Goal: Navigation & Orientation: Find specific page/section

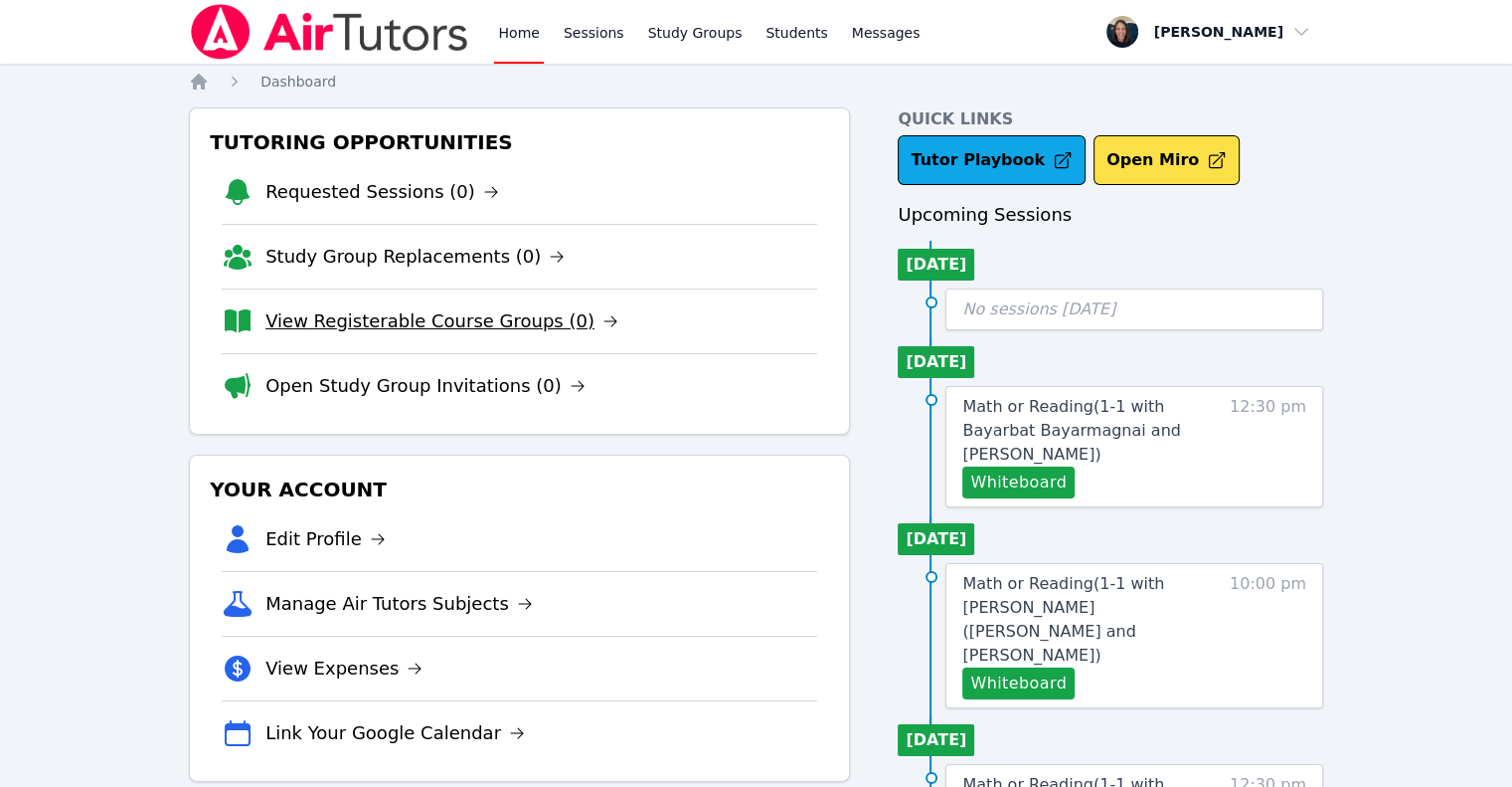
click at [477, 333] on link "View Registerable Course Groups (0)" at bounding box center [442, 321] width 353 height 28
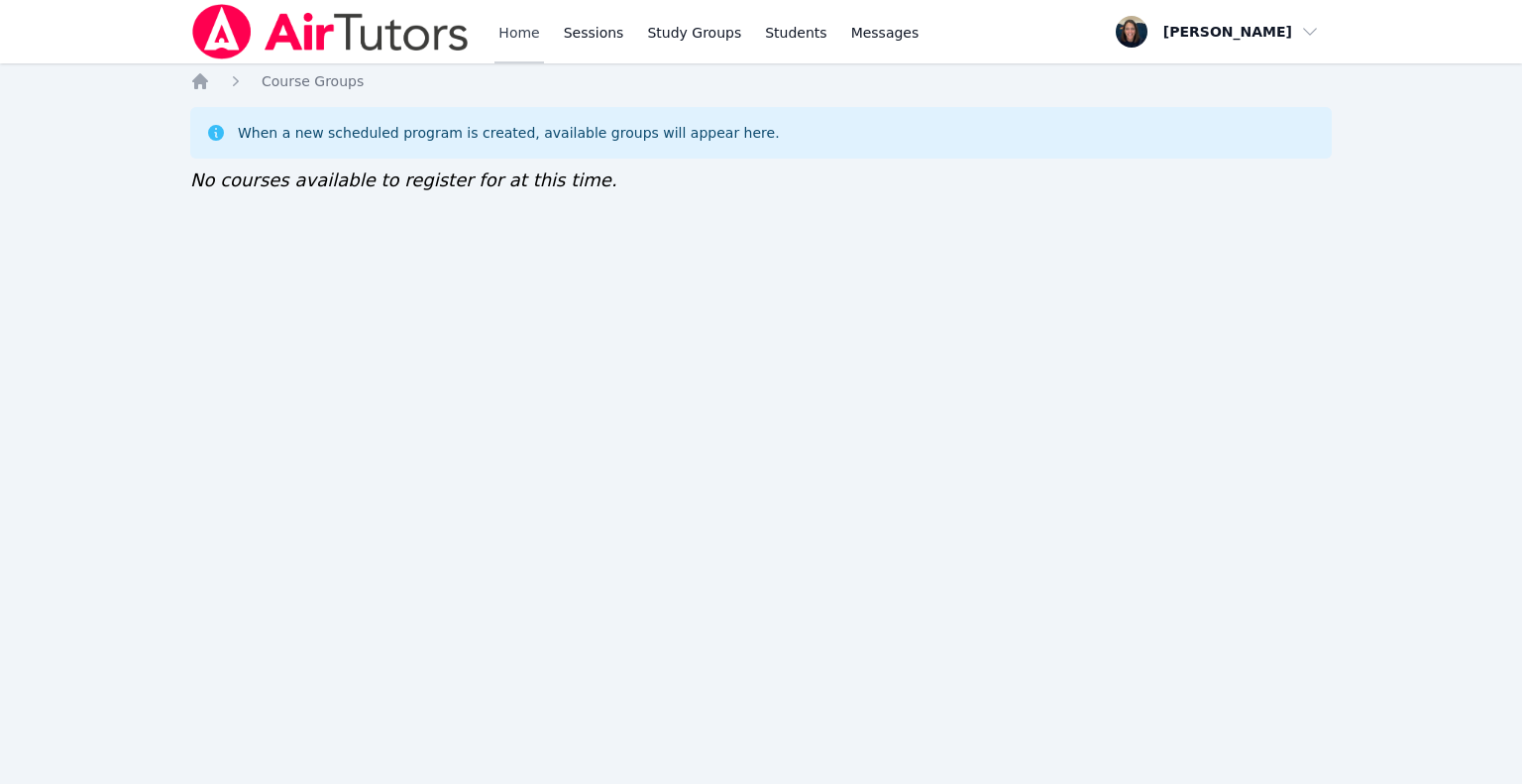
click at [533, 39] on link "Home" at bounding box center [518, 32] width 49 height 64
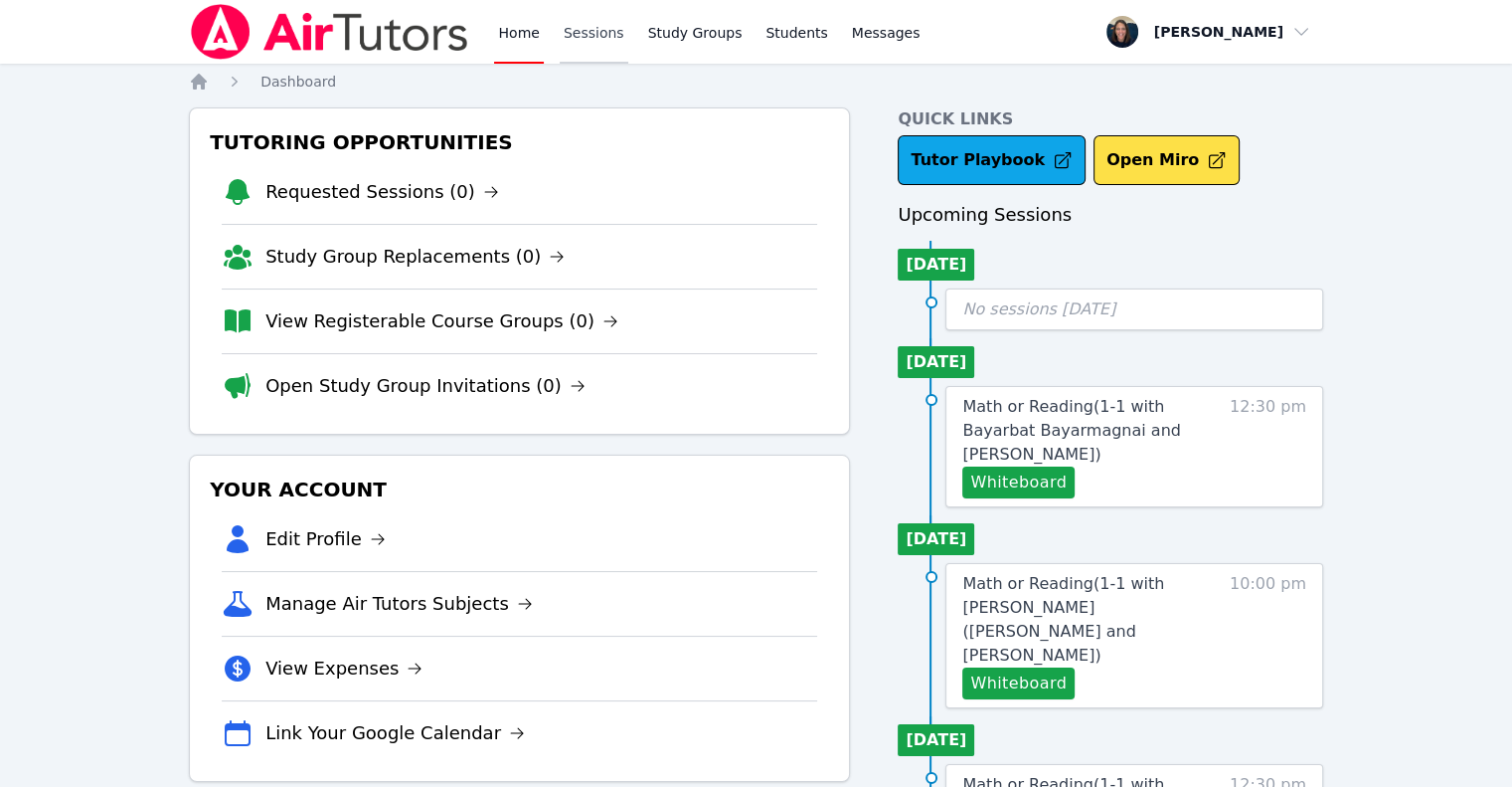
click at [580, 45] on link "Sessions" at bounding box center [593, 32] width 69 height 64
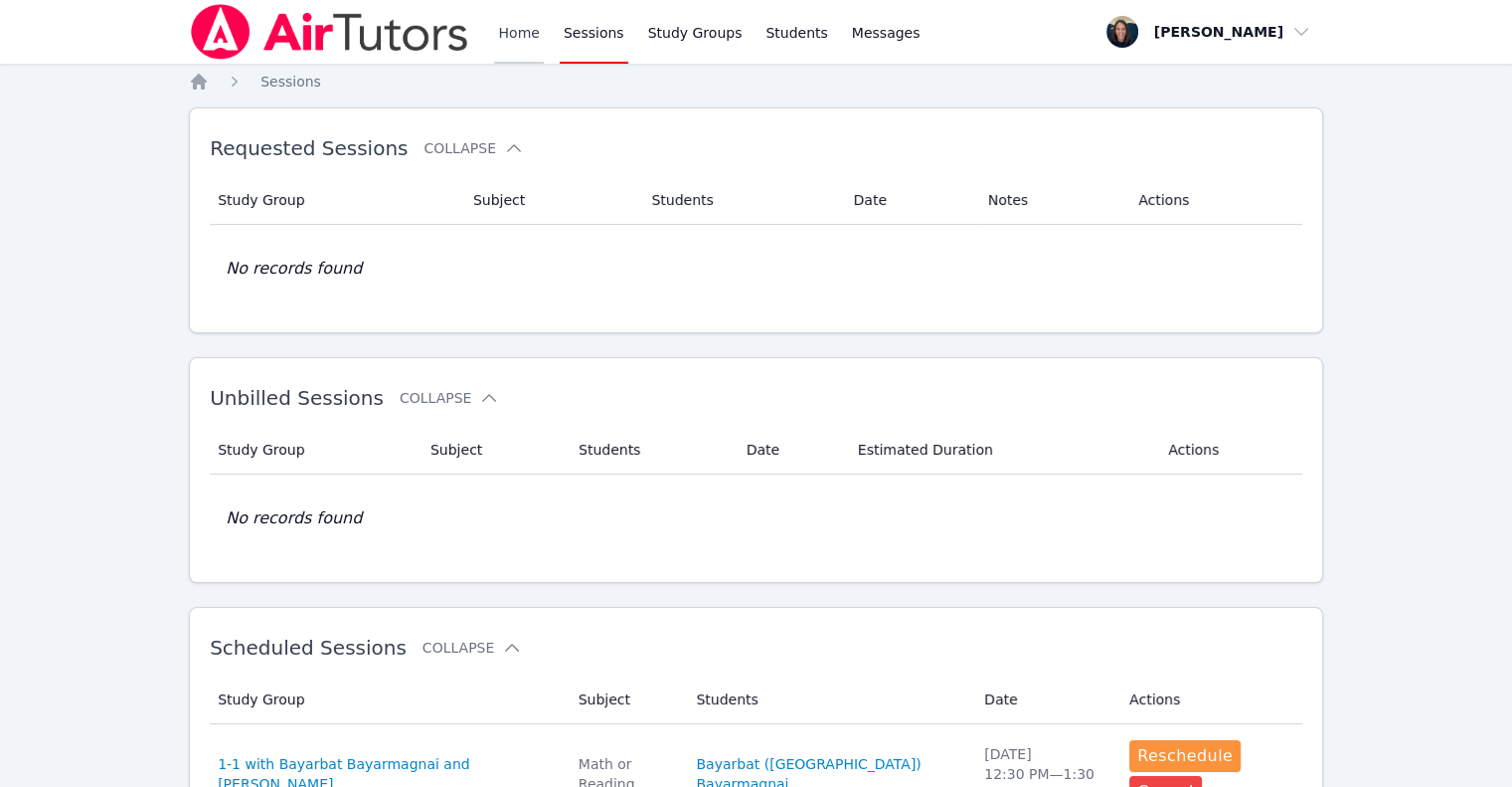
click at [538, 43] on link "Home" at bounding box center [518, 32] width 49 height 64
